Goal: Task Accomplishment & Management: Manage account settings

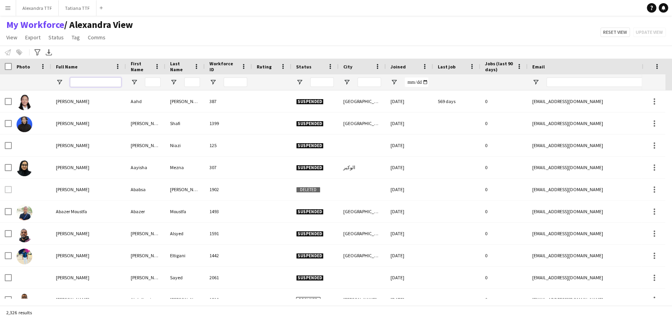
click at [99, 81] on input "Full Name Filter Input" at bounding box center [95, 82] width 51 height 9
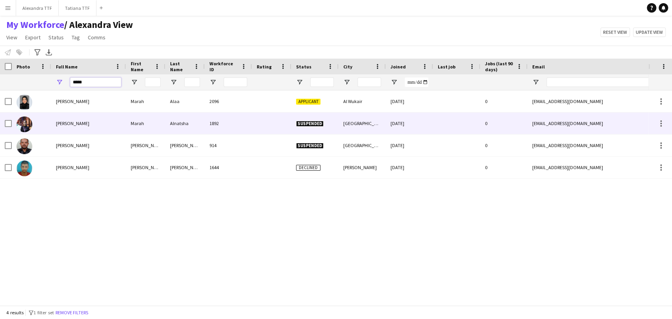
type input "*****"
click at [81, 124] on span "[PERSON_NAME]" at bounding box center [72, 123] width 33 height 6
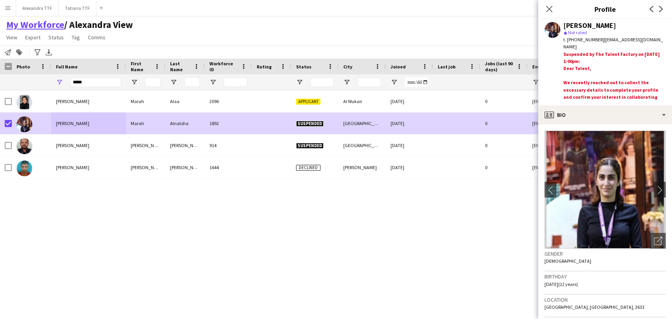
click at [57, 30] on link "My Workforce" at bounding box center [35, 25] width 58 height 12
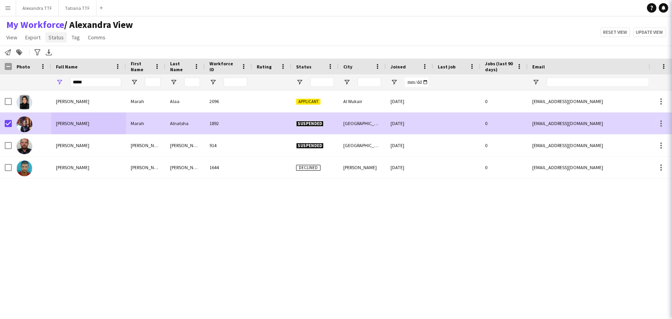
click at [54, 37] on span "Status" at bounding box center [55, 37] width 15 height 7
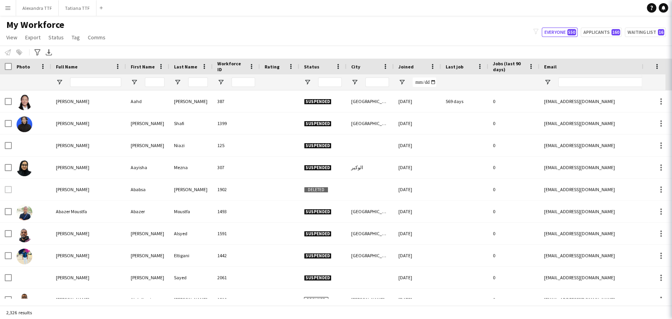
type input "**********"
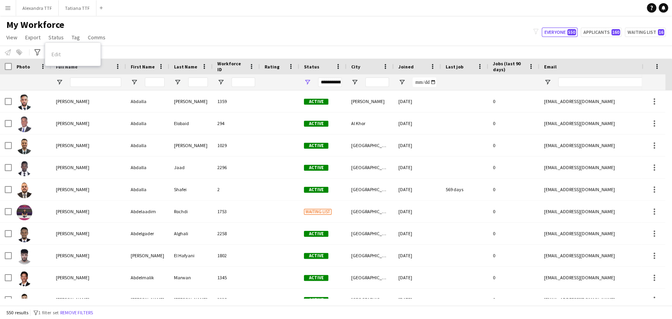
click at [188, 41] on div "My Workforce View Views Default view [PERSON_NAME] View April Live Force Tracki…" at bounding box center [336, 32] width 672 height 27
click at [101, 85] on input "Full Name Filter Input" at bounding box center [95, 82] width 51 height 9
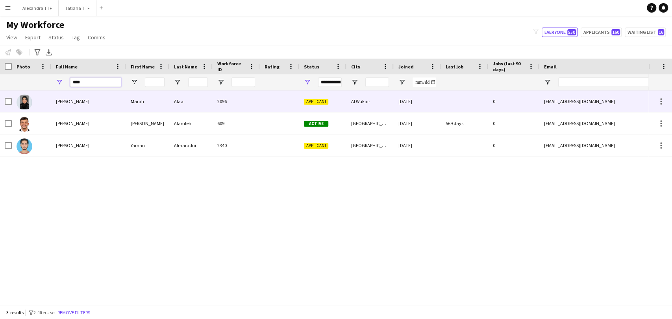
type input "****"
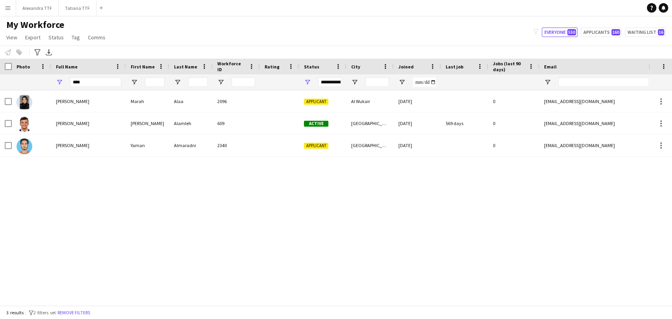
click at [201, 211] on div "[PERSON_NAME] [PERSON_NAME] 2096 Applicant Al Wukair [DATE] 0 [EMAIL_ADDRESS][D…" at bounding box center [324, 195] width 648 height 208
click at [303, 83] on div "**********" at bounding box center [322, 82] width 47 height 16
click at [304, 83] on span "Open Filter Menu" at bounding box center [307, 82] width 7 height 7
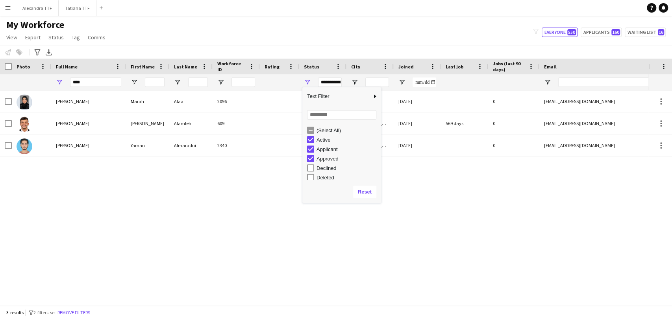
click at [325, 124] on div "Loading... No matches. (Select All) Active Applicant Approved Declined Deleted" at bounding box center [341, 143] width 79 height 76
click at [321, 131] on div "(Select All)" at bounding box center [347, 131] width 62 height 6
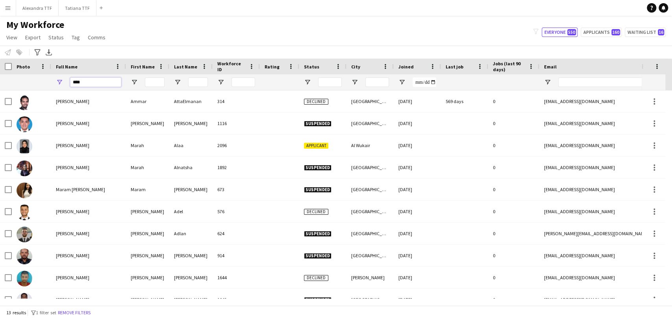
click at [98, 81] on input "****" at bounding box center [95, 82] width 51 height 9
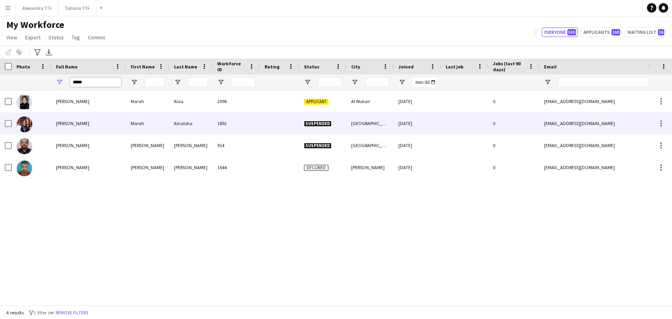
type input "*****"
click at [39, 127] on div at bounding box center [31, 124] width 39 height 22
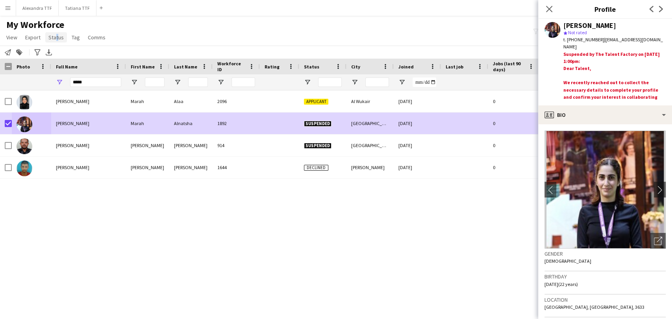
click at [53, 42] on app-page-menu "View Views Default view Alexandra View April Live Force Tracking Sheet Moutamn …" at bounding box center [56, 38] width 113 height 15
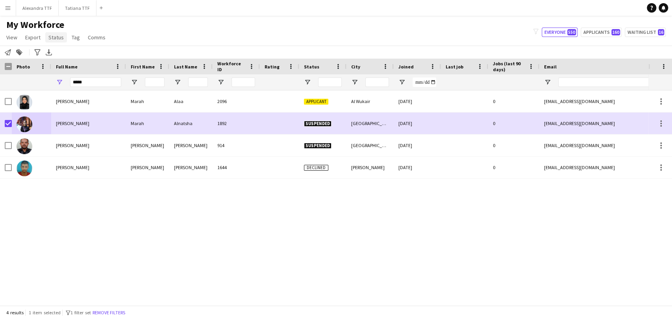
click at [61, 42] on link "Status" at bounding box center [56, 37] width 22 height 10
click at [63, 54] on link "Edit" at bounding box center [72, 54] width 55 height 17
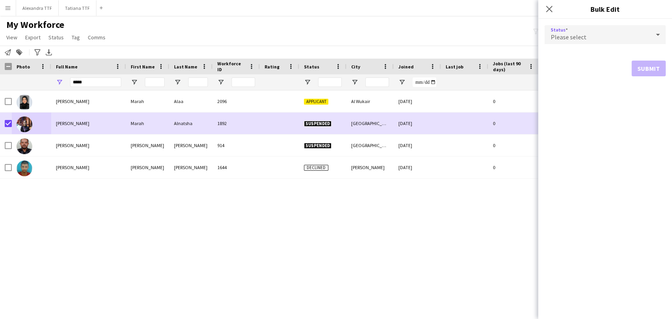
click at [605, 35] on div "Please select" at bounding box center [596, 34] width 105 height 19
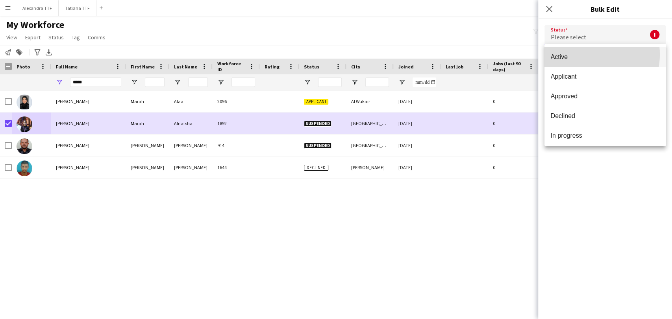
click at [579, 54] on span "Active" at bounding box center [605, 56] width 109 height 7
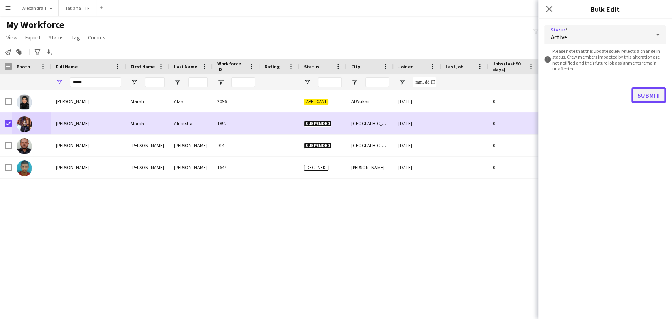
click at [642, 93] on button "Submit" at bounding box center [648, 95] width 34 height 16
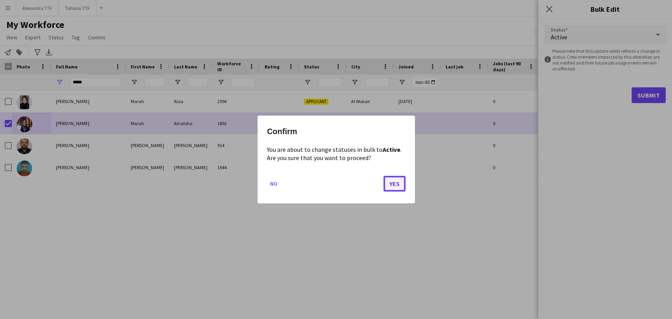
click at [394, 180] on button "Yes" at bounding box center [394, 184] width 22 height 16
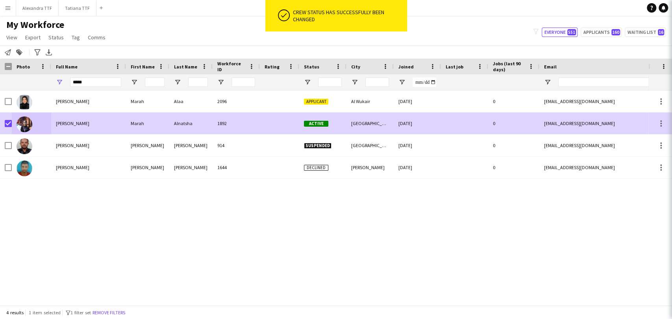
click at [106, 130] on div "[PERSON_NAME]" at bounding box center [88, 124] width 75 height 22
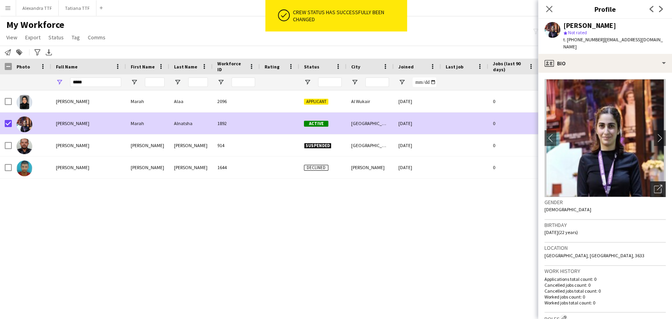
click at [654, 185] on icon "Open photos pop-in" at bounding box center [658, 189] width 8 height 8
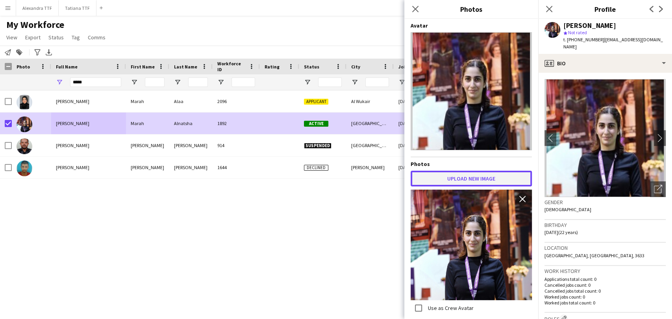
click at [453, 179] on button "Upload new image" at bounding box center [470, 179] width 121 height 16
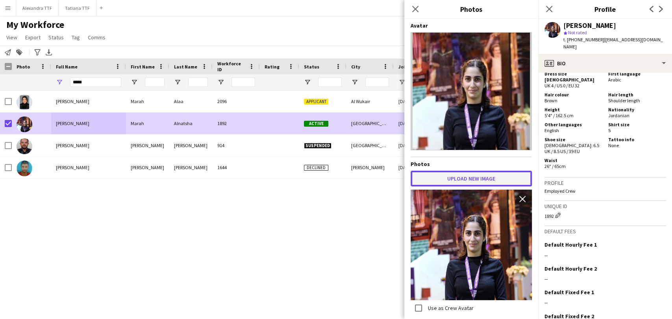
scroll to position [406, 0]
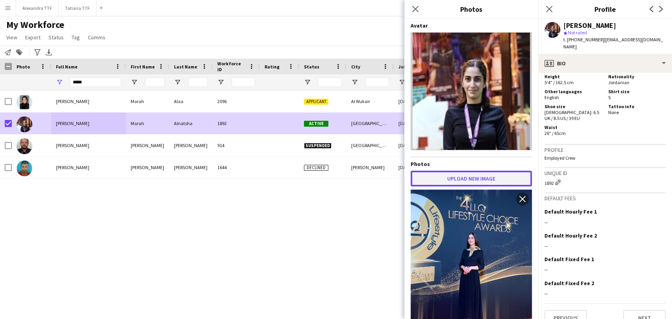
click at [488, 171] on button "Upload new image" at bounding box center [470, 179] width 121 height 16
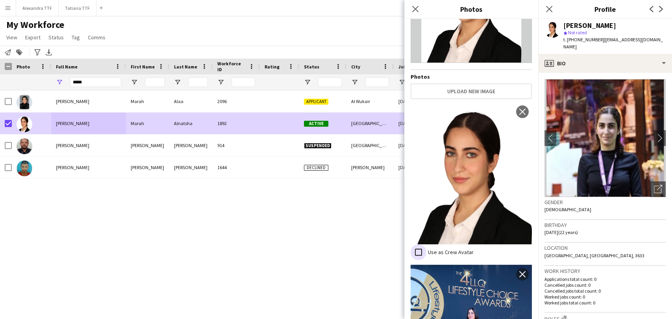
scroll to position [0, 0]
click at [654, 185] on icon "Open photos pop-in" at bounding box center [658, 189] width 8 height 8
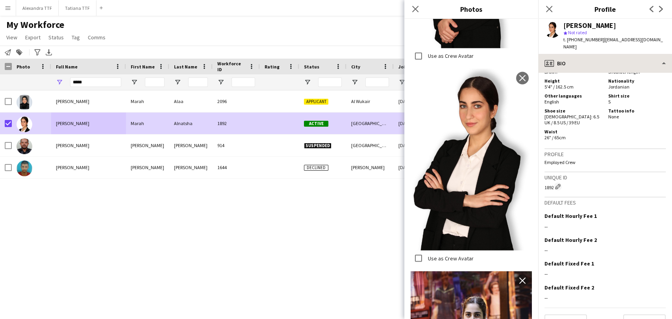
scroll to position [406, 0]
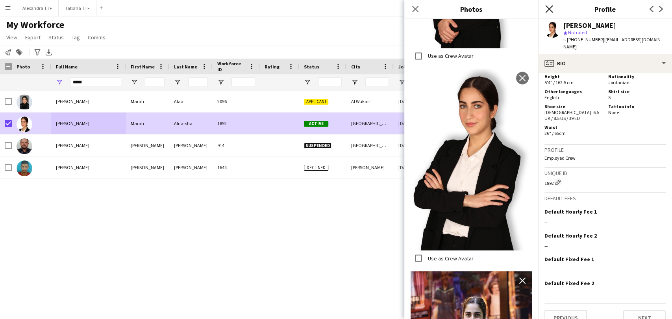
click at [551, 9] on icon "Close pop-in" at bounding box center [548, 8] width 7 height 7
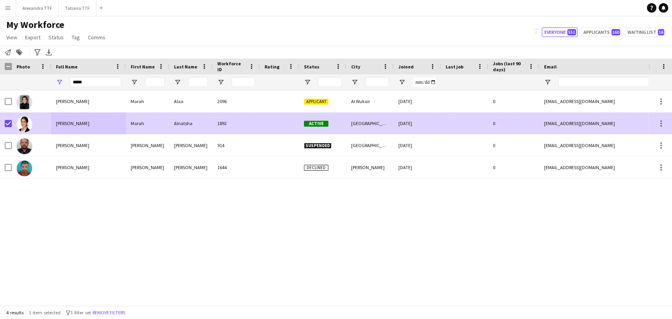
click at [53, 128] on div "[PERSON_NAME]" at bounding box center [88, 124] width 75 height 22
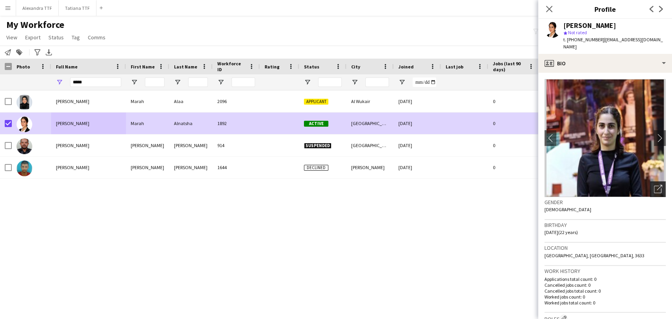
click at [658, 181] on div "Open photos pop-in" at bounding box center [658, 189] width 16 height 16
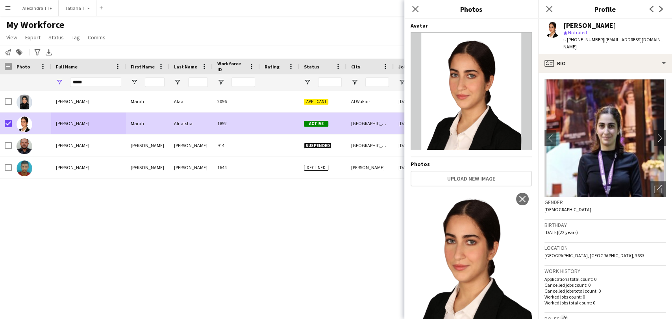
click at [551, 4] on app-icon "Close pop-in" at bounding box center [548, 8] width 9 height 9
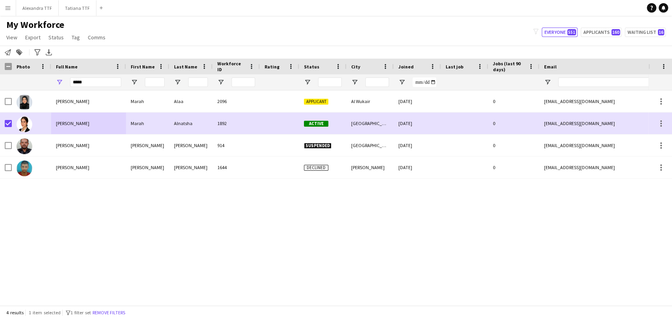
click at [295, 237] on div "Marah Alaa Marah Alaa 2096 Applicant Al Wukair 09-04-2025 0 marahalaa7070@gmail…" at bounding box center [324, 195] width 648 height 208
